Goal: Check status: Check status

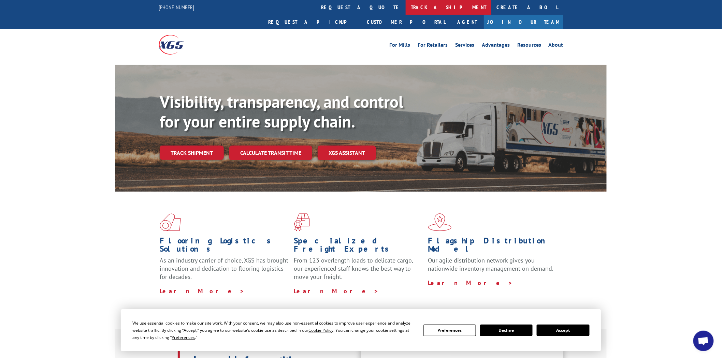
click at [406, 7] on link "track a shipment" at bounding box center [449, 7] width 86 height 15
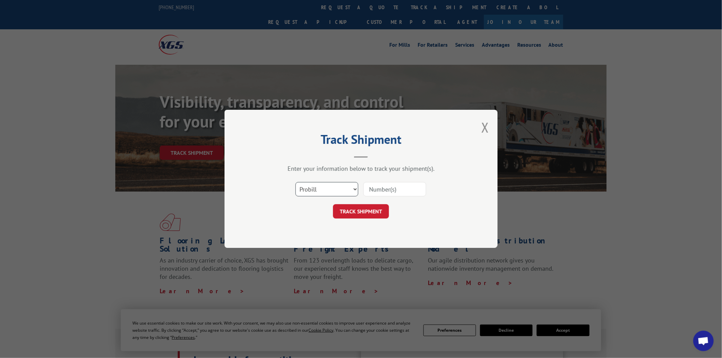
click at [356, 188] on select "Select category... Probill BOL PO" at bounding box center [326, 190] width 63 height 14
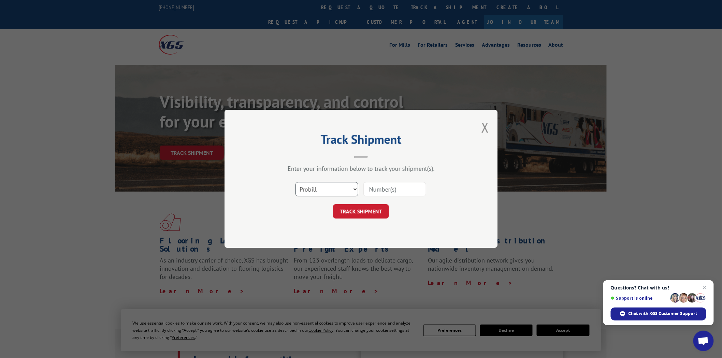
select select "po"
click at [295, 183] on select "Select category... Probill BOL PO" at bounding box center [326, 190] width 63 height 14
click at [387, 189] on input at bounding box center [394, 190] width 63 height 14
type input "04510486"
click button "TRACK SHIPMENT" at bounding box center [361, 212] width 56 height 14
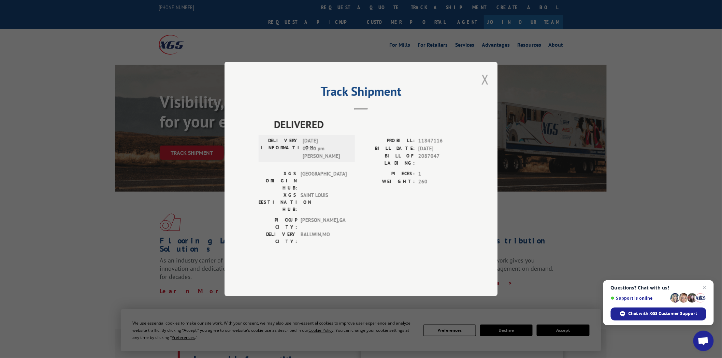
click at [487, 88] on button "Close modal" at bounding box center [485, 79] width 8 height 18
